Goal: Information Seeking & Learning: Understand process/instructions

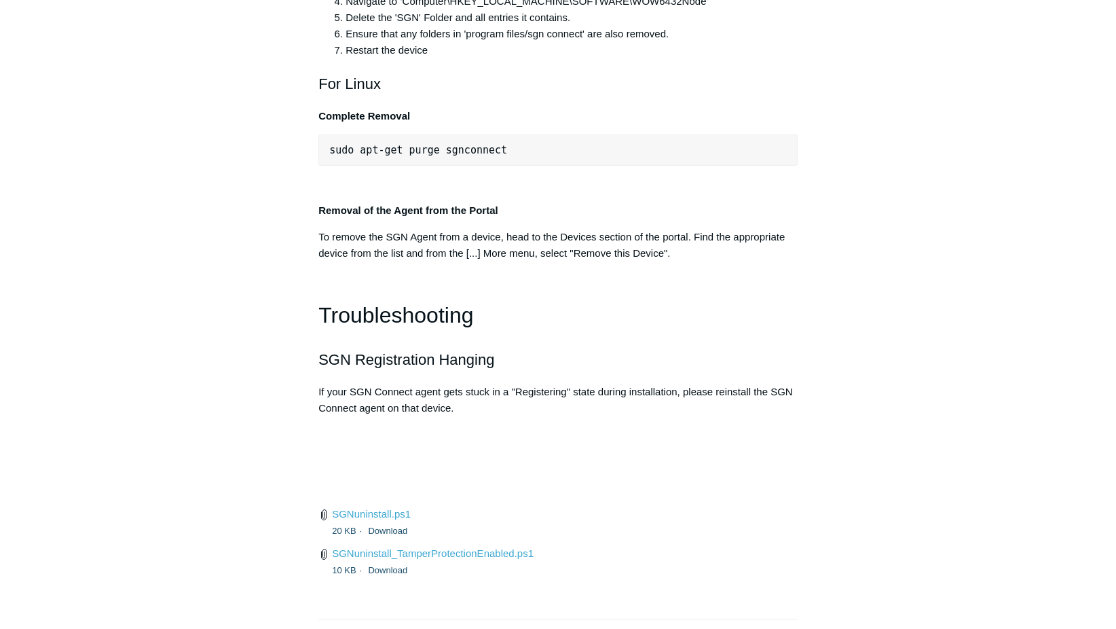
scroll to position [2980, 0]
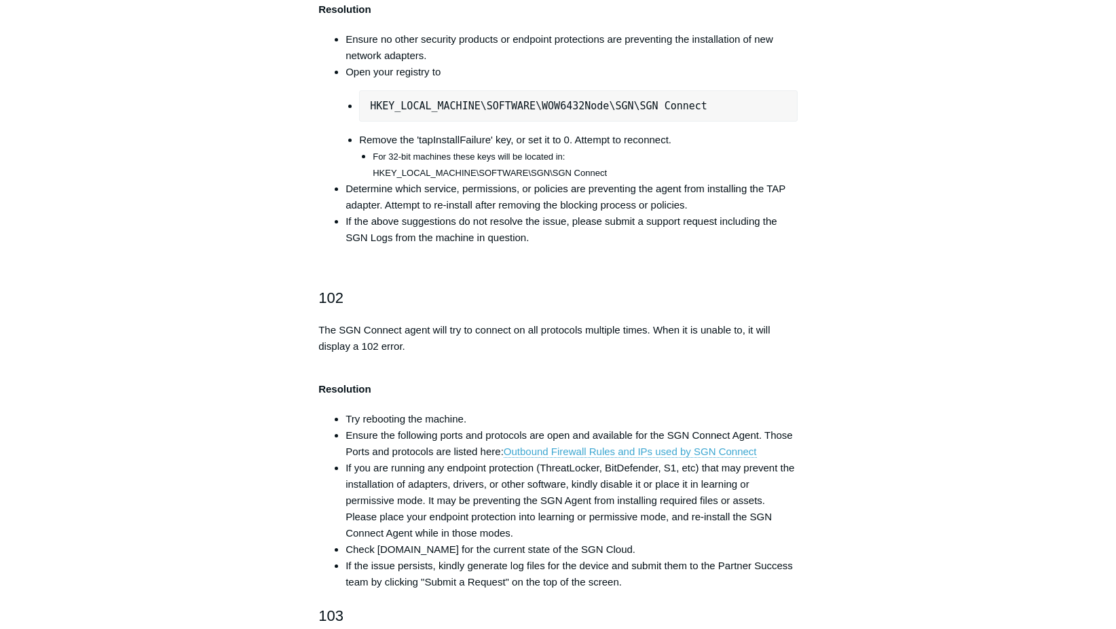
scroll to position [480, 0]
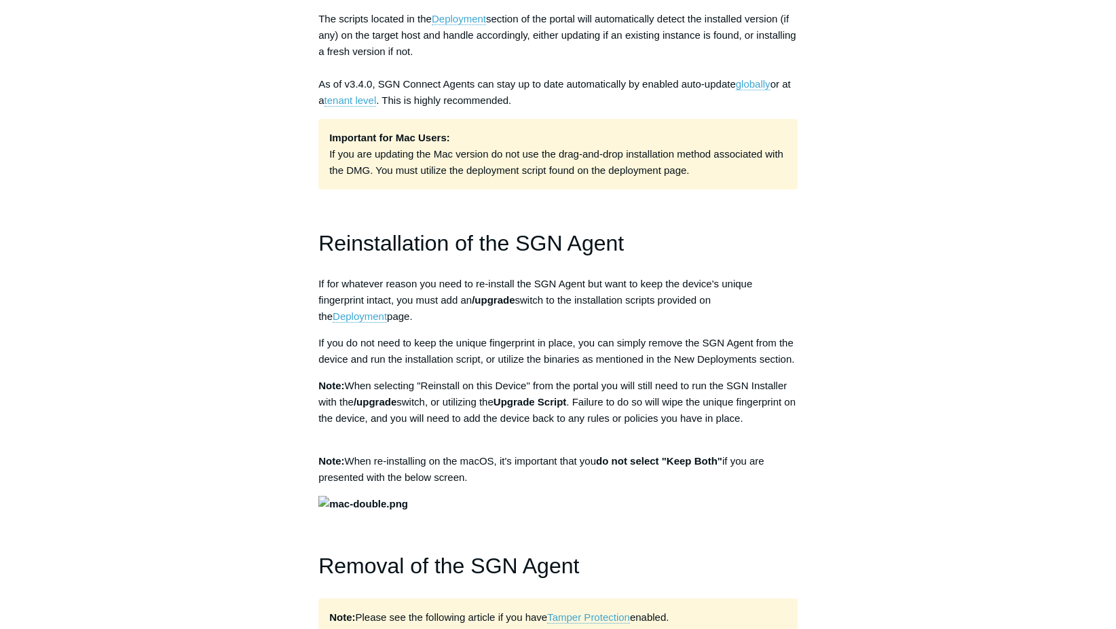
scroll to position [1079, 0]
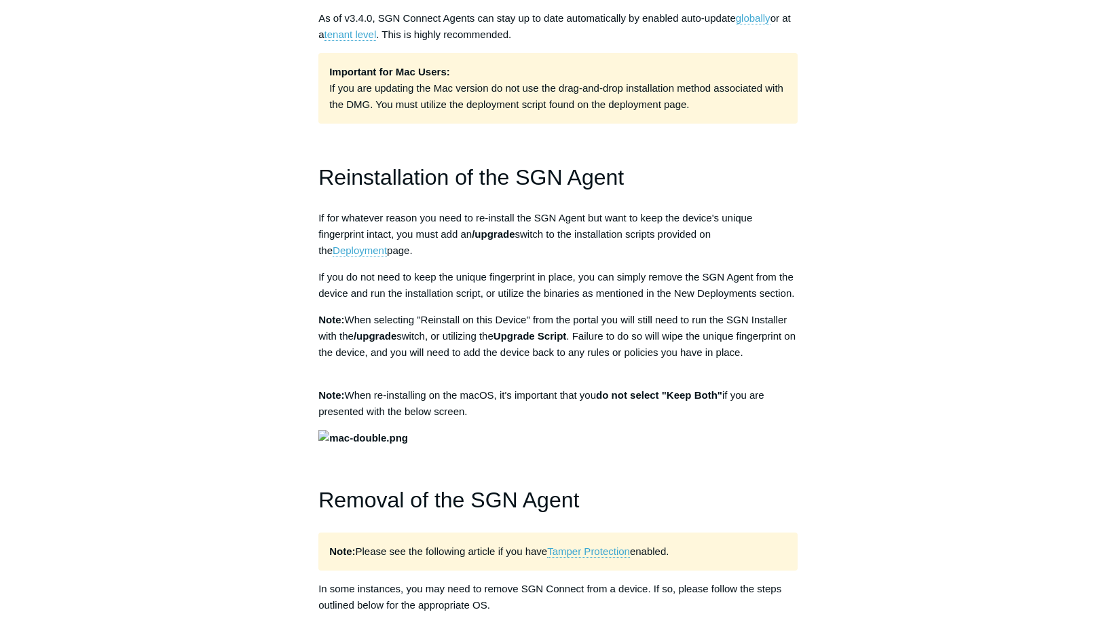
click at [387, 244] on link "Deployment" at bounding box center [360, 250] width 54 height 12
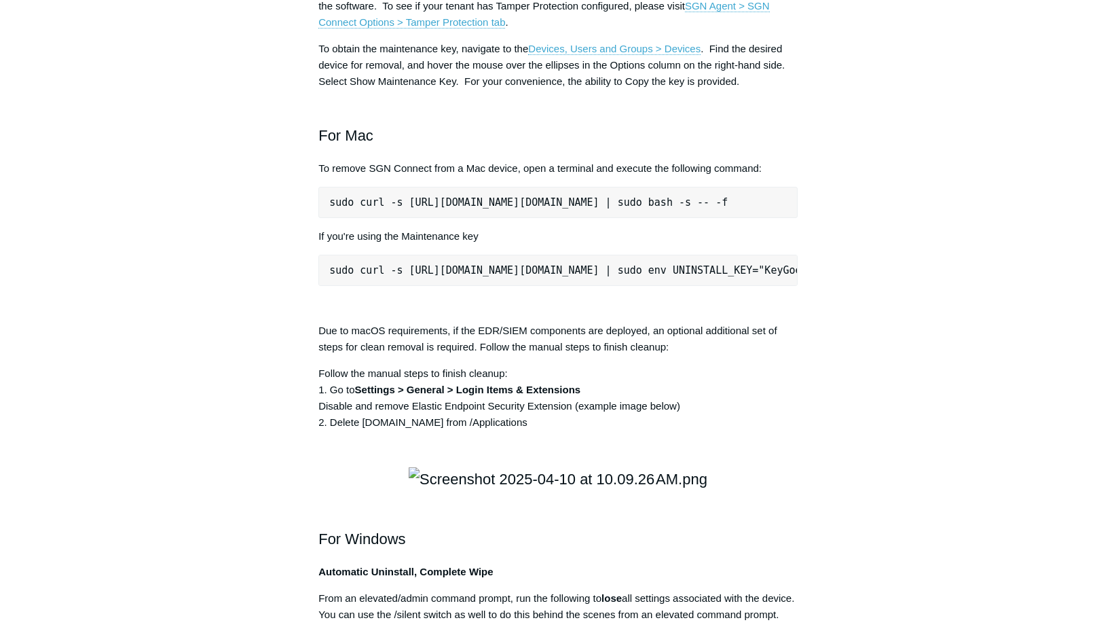
scroll to position [1765, 0]
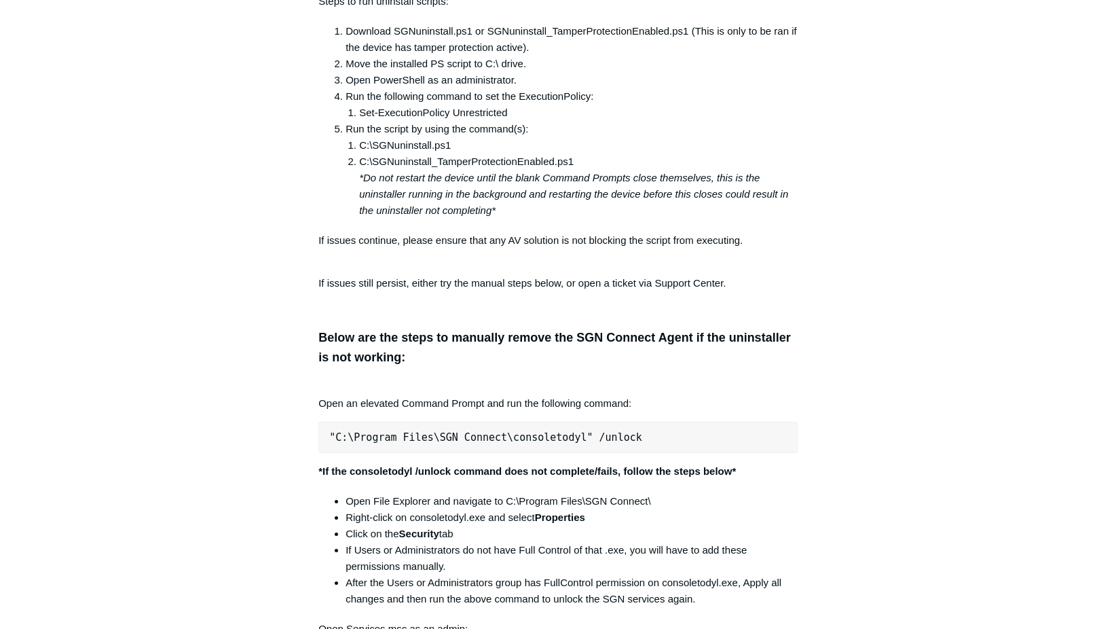
scroll to position [2580, 0]
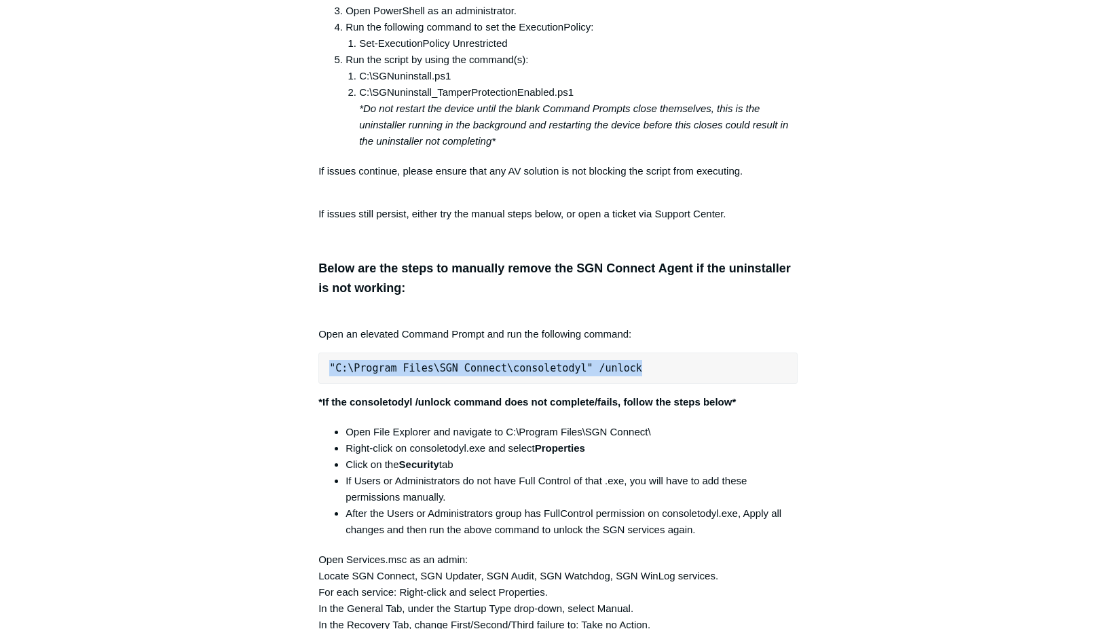
drag, startPoint x: 633, startPoint y: 377, endPoint x: 304, endPoint y: 379, distance: 329.2
click at [304, 379] on article "SGN Connect Error Codes Follow Not yet followed by anyone The following list de…" at bounding box center [558, 460] width 520 height 5834
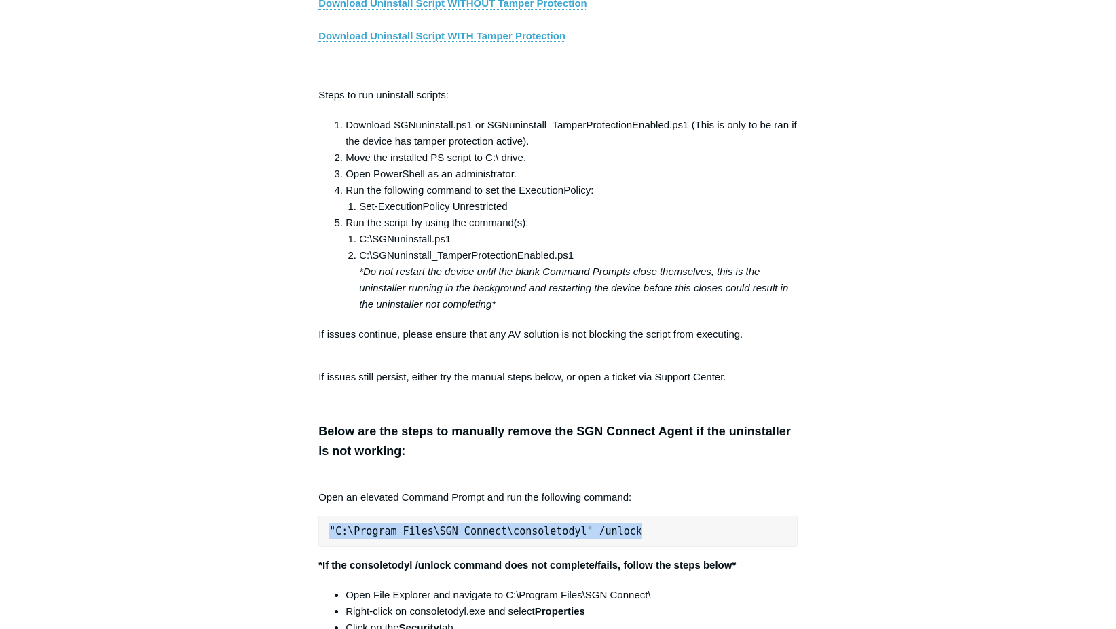
scroll to position [2512, 0]
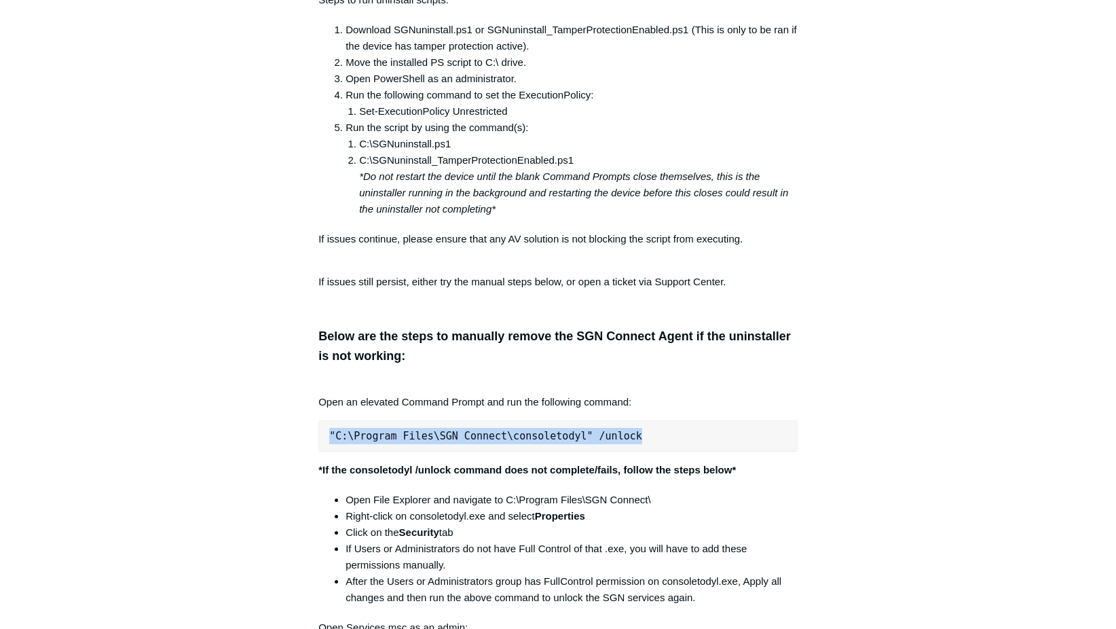
copy pre ""C:\Program Files\SGN Connect\consoletodyl" /unlock"
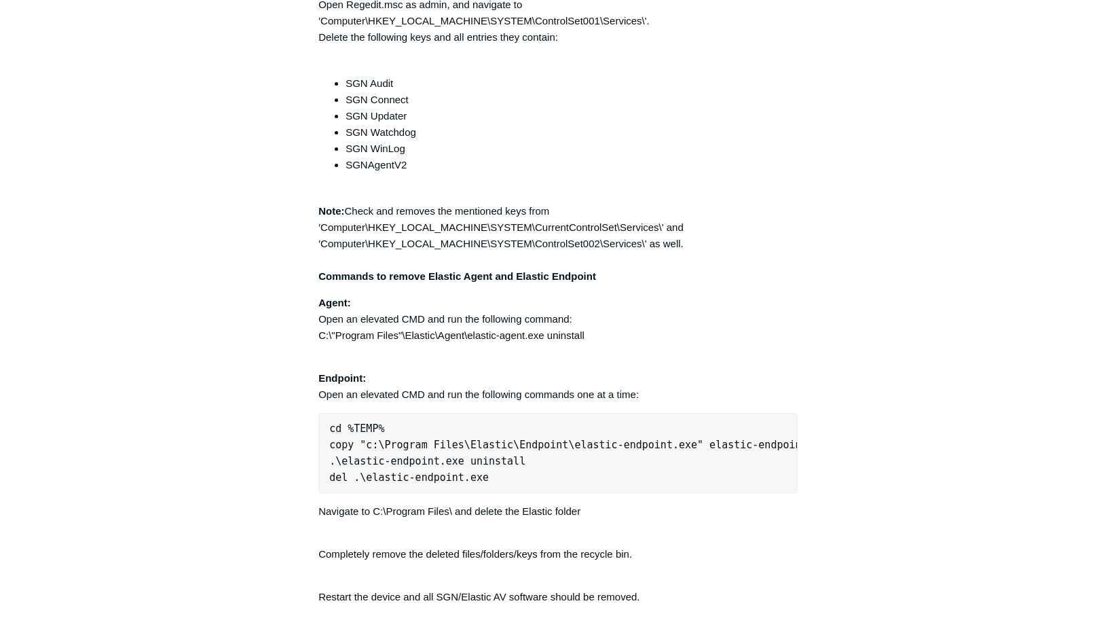
scroll to position [3326, 0]
